Goal: Task Accomplishment & Management: Manage account settings

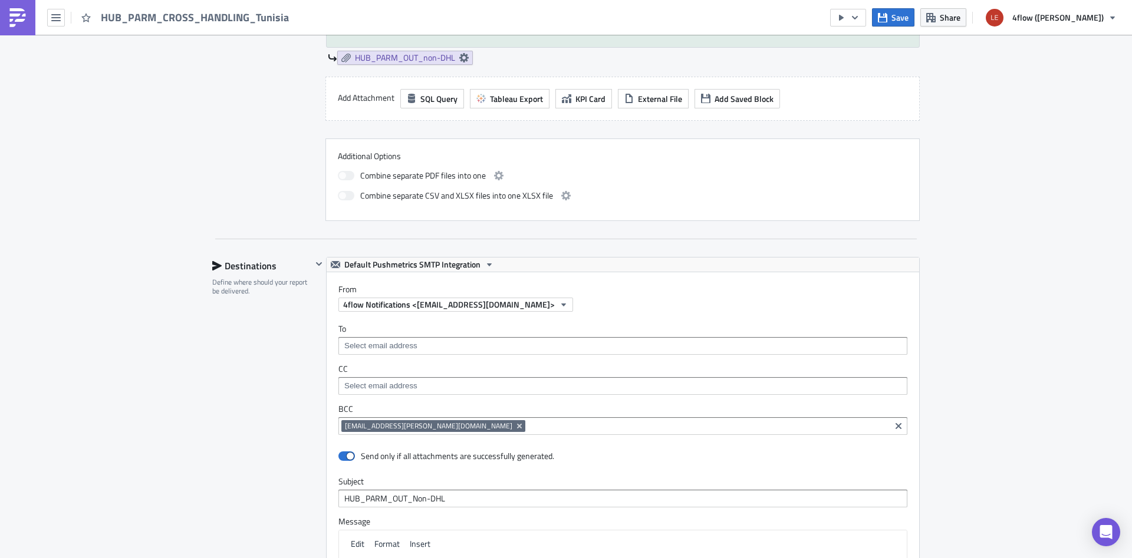
scroll to position [954, 0]
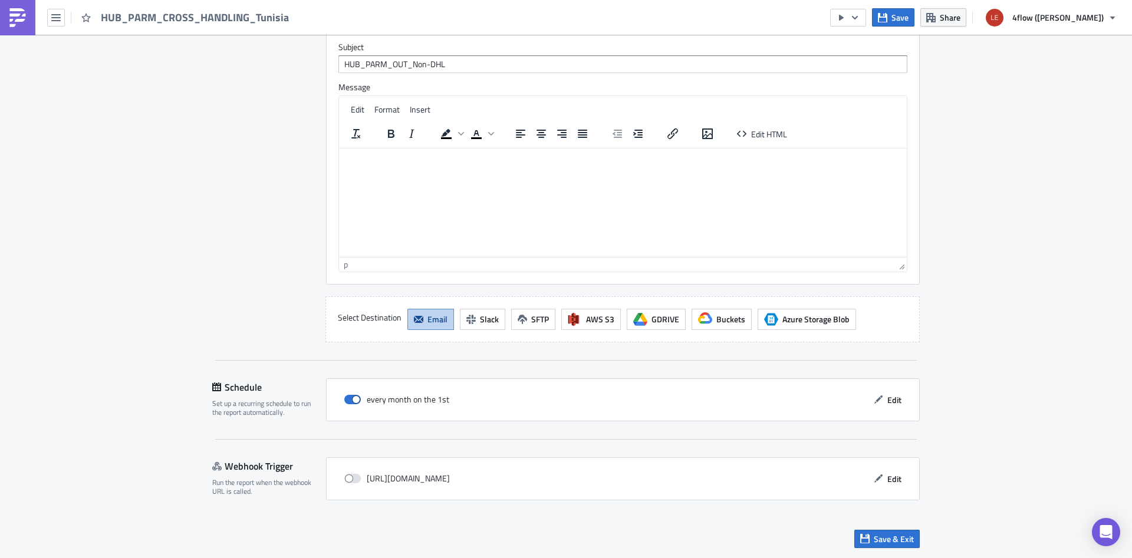
click at [889, 388] on div "every month on the 1st Edit" at bounding box center [622, 399] width 593 height 43
click at [899, 404] on span "Edit" at bounding box center [894, 400] width 14 height 12
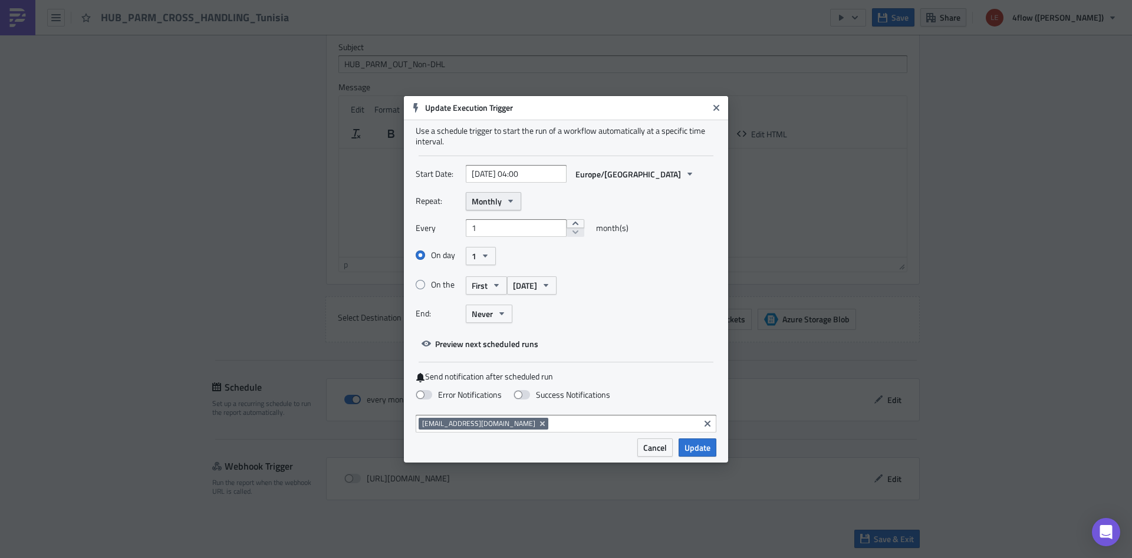
click at [506, 204] on icon "button" at bounding box center [510, 200] width 9 height 9
click at [497, 255] on div "Weekly" at bounding box center [522, 258] width 98 height 12
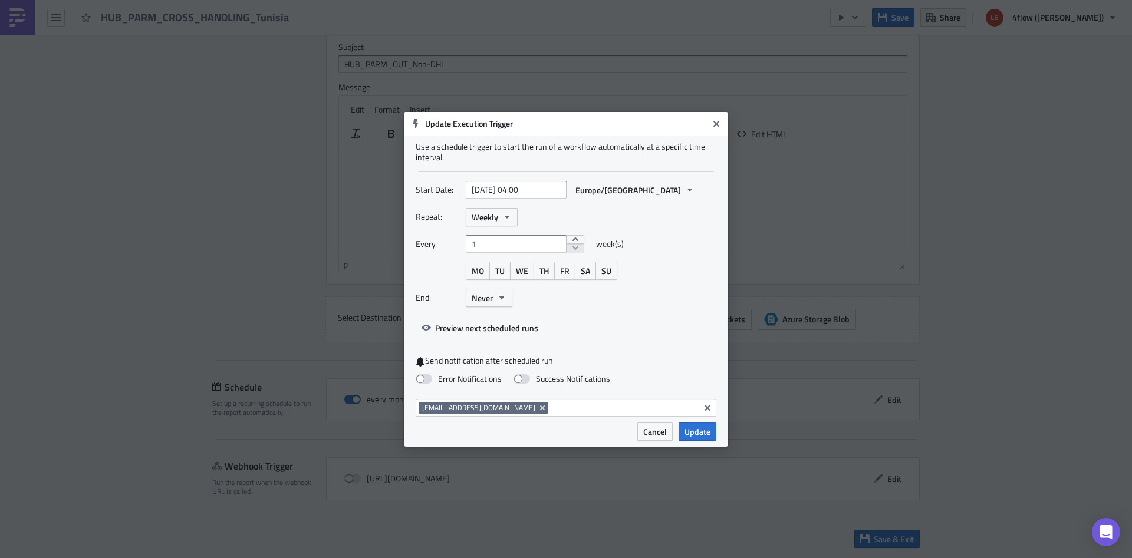
click at [626, 226] on div "Repeat: Weekly Every 1 week(s) MO TU WE TH FR SA SU End: Never" at bounding box center [565, 262] width 301 height 108
click at [580, 270] on button "SA" at bounding box center [585, 271] width 21 height 18
click at [549, 190] on input "[DATE] 04:00" at bounding box center [516, 190] width 101 height 18
select select "5"
select select "2025"
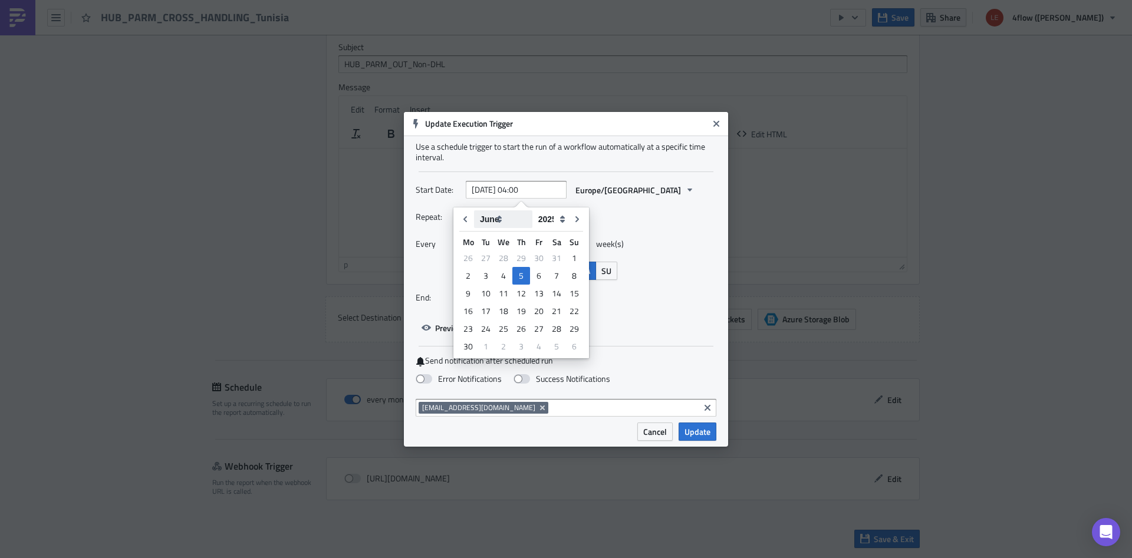
click at [474, 210] on select "January February March April May June July August September October November De…" at bounding box center [503, 219] width 58 height 18
select select "7"
click option "August" at bounding box center [0, 0] width 0 height 0
type input "[DATE] 04:00"
select select "7"
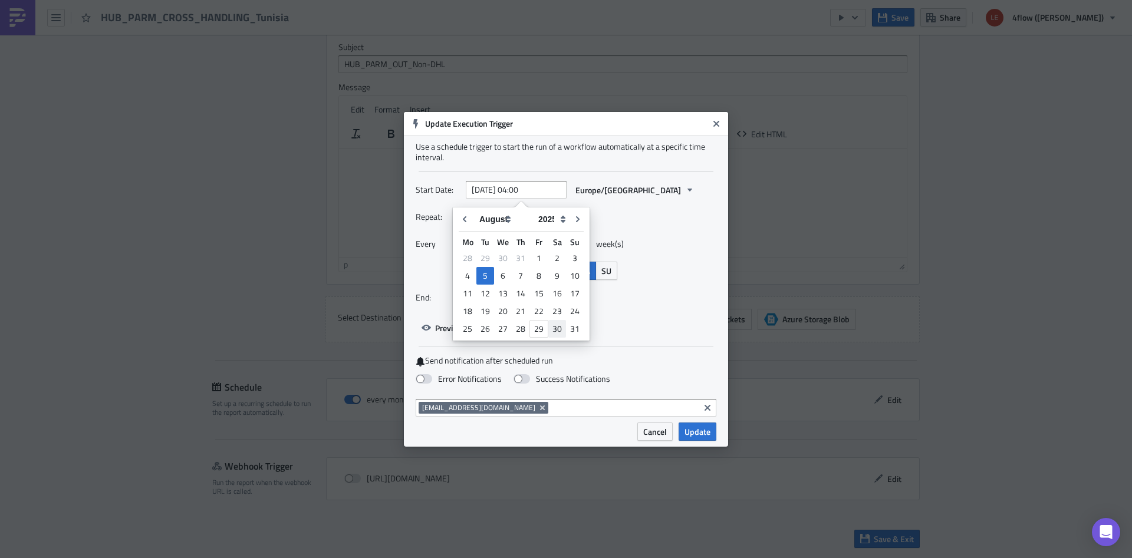
click at [558, 329] on div "30" at bounding box center [557, 329] width 18 height 17
type input "[DATE] 04:00"
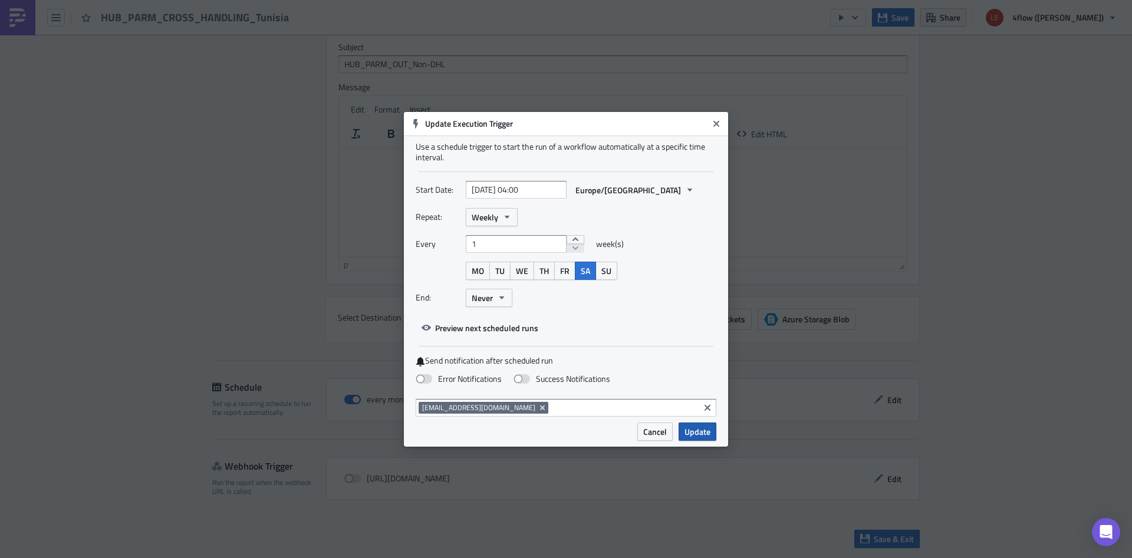
click at [702, 429] on span "Update" at bounding box center [697, 431] width 26 height 12
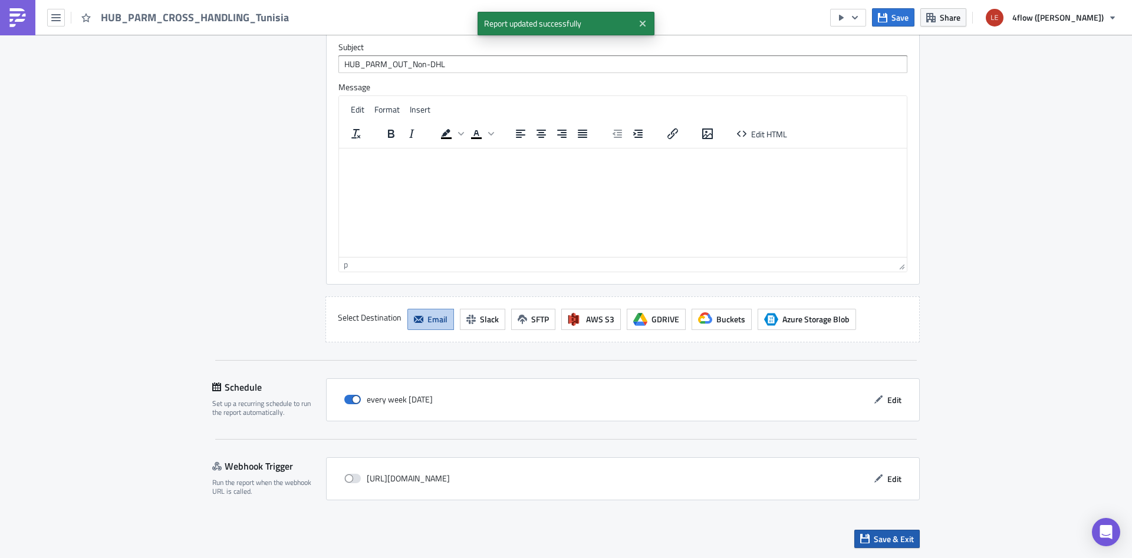
click at [906, 540] on span "Save & Exit" at bounding box center [893, 539] width 40 height 12
